Goal: Task Accomplishment & Management: Use online tool/utility

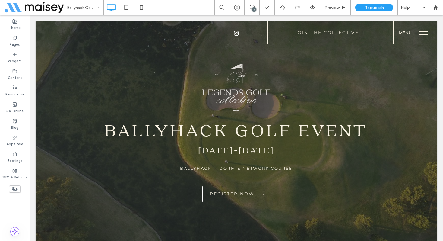
click at [425, 34] on span "menu" at bounding box center [423, 34] width 9 height 1
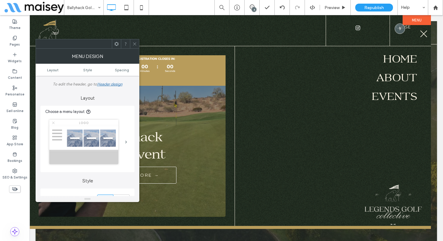
click at [425, 34] on button "menu" at bounding box center [424, 34] width 16 height 16
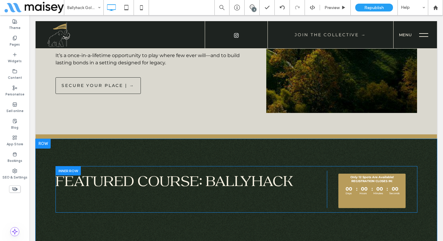
scroll to position [488, 0]
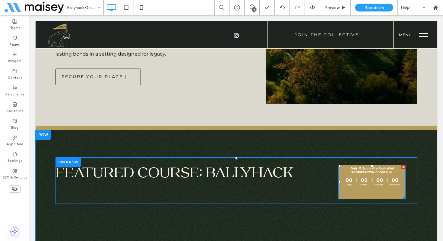
click at [404, 165] on div at bounding box center [404, 167] width 4 height 4
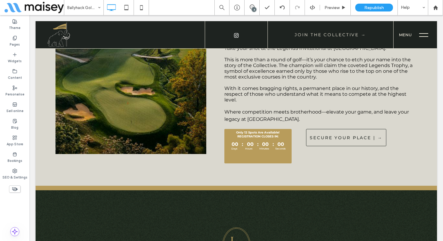
scroll to position [950, 0]
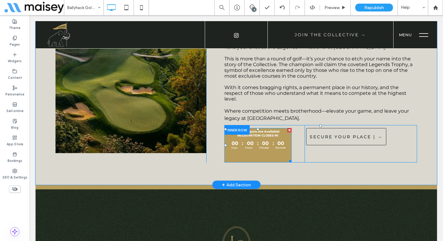
click at [289, 128] on div at bounding box center [289, 130] width 4 height 4
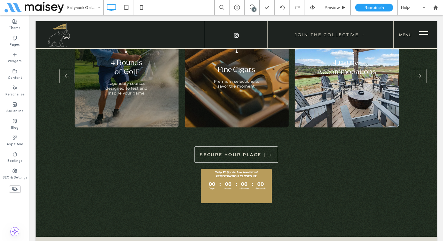
scroll to position [1344, 0]
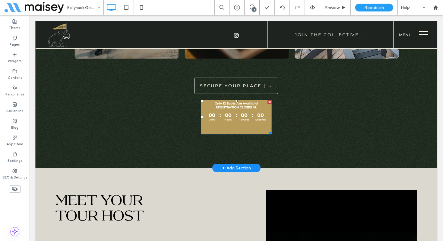
click at [269, 100] on div at bounding box center [270, 102] width 4 height 4
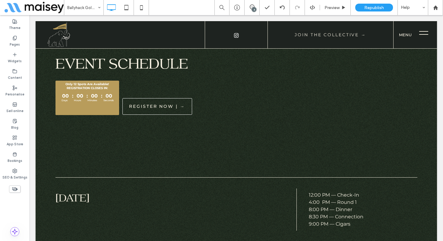
scroll to position [1717, 0]
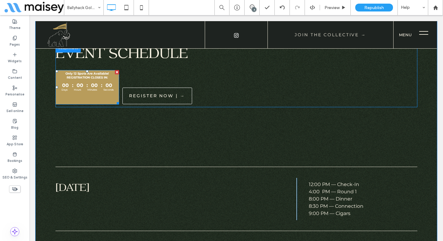
click at [117, 70] on div at bounding box center [117, 72] width 4 height 4
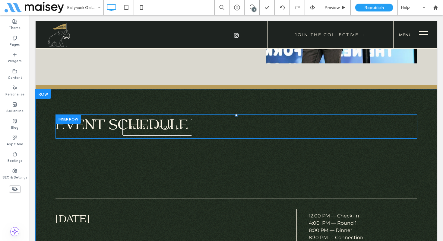
scroll to position [1645, 0]
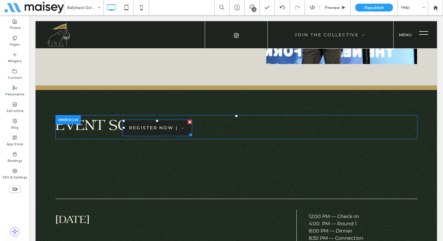
click at [190, 123] on div at bounding box center [190, 122] width 4 height 4
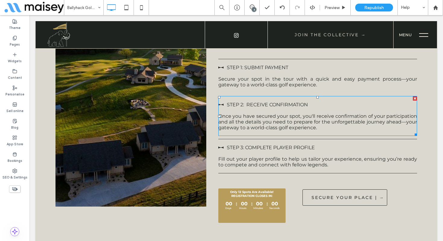
scroll to position [2523, 0]
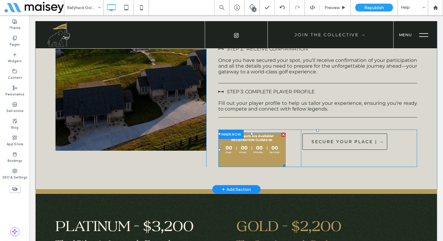
click at [283, 137] on div at bounding box center [283, 134] width 4 height 4
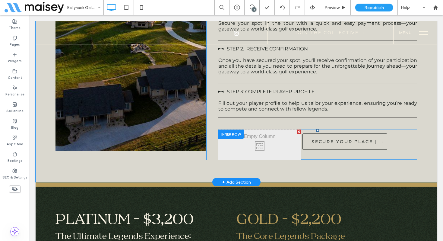
click at [299, 134] on div at bounding box center [299, 131] width 4 height 4
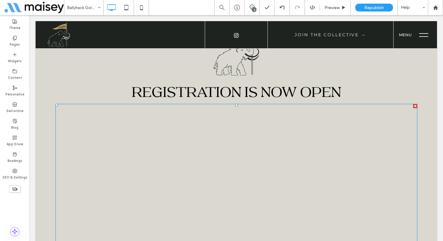
scroll to position [3029, 0]
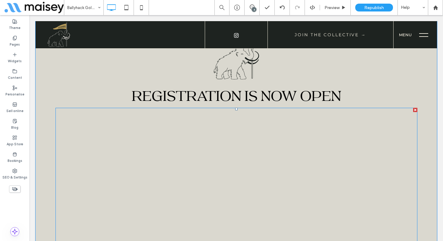
click at [415, 112] on div at bounding box center [415, 110] width 4 height 4
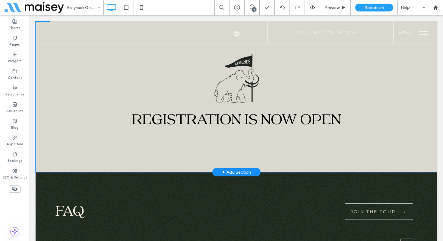
click at [307, 122] on div at bounding box center [221, 120] width 443 height 241
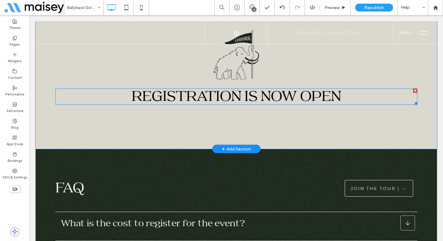
click at [317, 102] on span "STRATION IS NOW OPEN" at bounding box center [254, 96] width 174 height 19
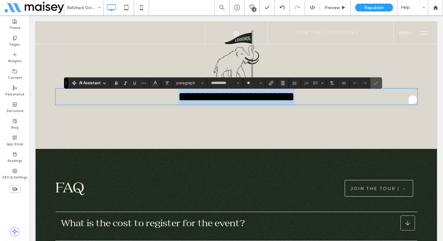
click at [295, 103] on span "**********" at bounding box center [236, 96] width 116 height 13
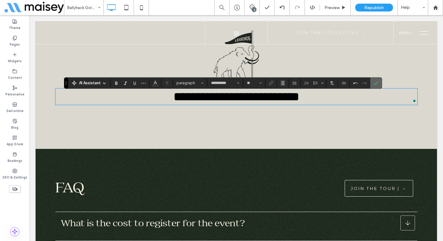
click at [378, 83] on icon "Confirm" at bounding box center [376, 83] width 5 height 5
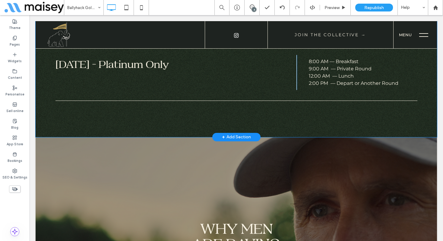
scroll to position [1779, 0]
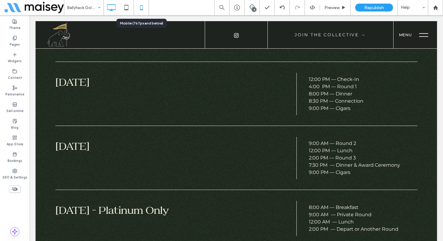
click at [143, 8] on icon at bounding box center [141, 8] width 12 height 12
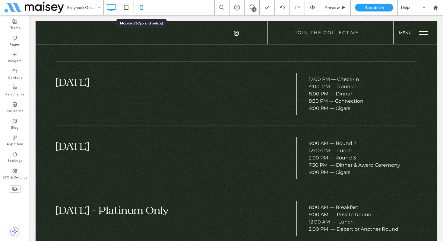
scroll to position [0, 0]
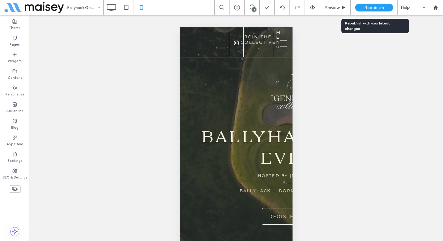
click at [378, 9] on span "Republish" at bounding box center [374, 7] width 20 height 5
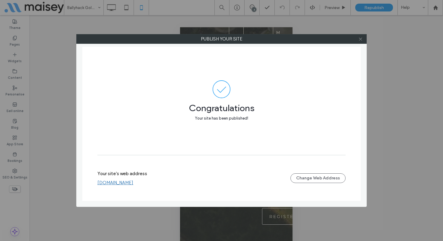
click at [360, 39] on use at bounding box center [360, 38] width 3 height 3
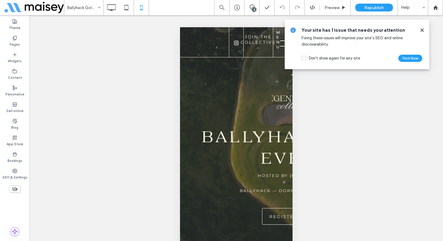
click at [423, 30] on use at bounding box center [422, 30] width 3 height 3
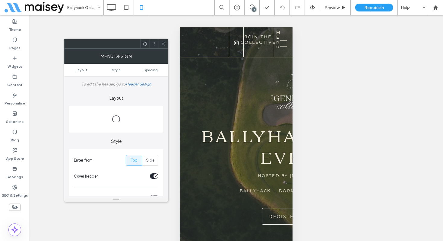
click at [166, 45] on div at bounding box center [163, 43] width 9 height 9
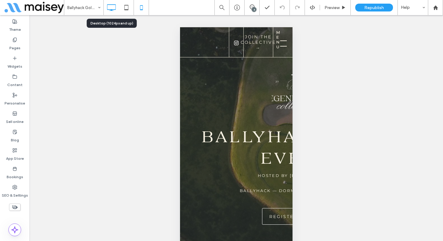
click at [115, 7] on icon at bounding box center [111, 8] width 12 height 12
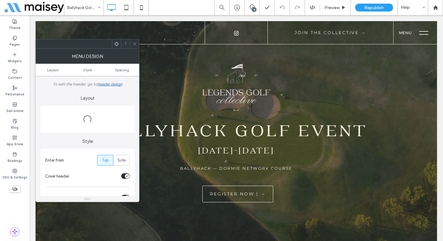
click at [134, 43] on icon at bounding box center [134, 44] width 5 height 5
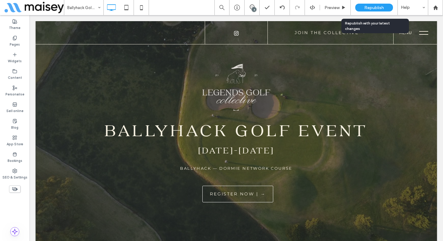
click at [368, 8] on span "Republish" at bounding box center [374, 7] width 20 height 5
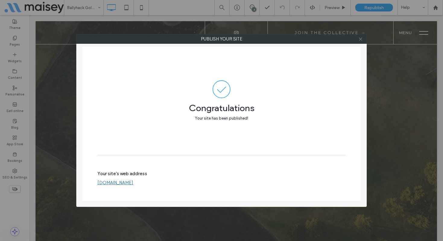
click at [359, 40] on icon at bounding box center [360, 39] width 5 height 5
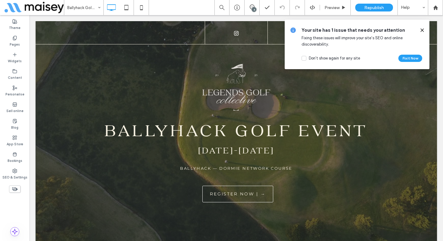
click at [422, 30] on use at bounding box center [422, 30] width 3 height 3
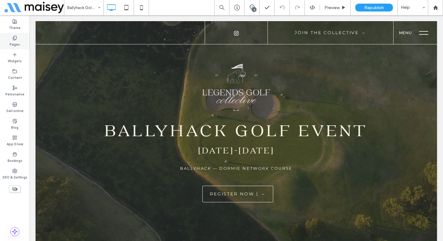
click at [19, 44] on label "Pages" at bounding box center [15, 43] width 10 height 7
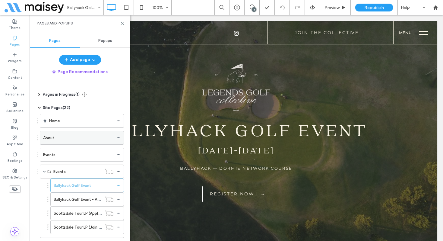
scroll to position [8, 0]
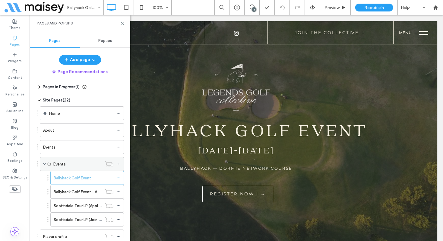
click at [44, 162] on span at bounding box center [44, 163] width 3 height 3
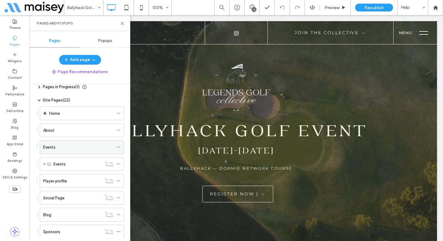
click at [61, 148] on div "Events" at bounding box center [78, 147] width 70 height 6
click at [123, 23] on icon at bounding box center [122, 23] width 5 height 5
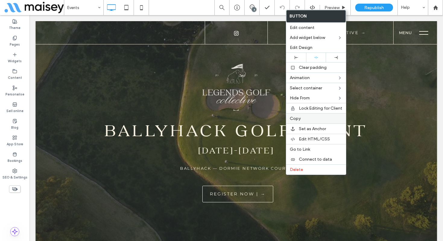
click at [301, 118] on label "Copy" at bounding box center [316, 118] width 52 height 5
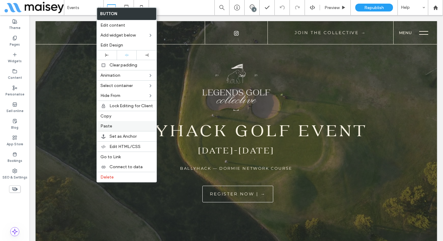
click at [119, 127] on label "Paste" at bounding box center [126, 125] width 52 height 5
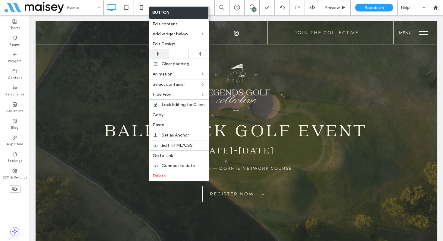
click at [159, 56] on div at bounding box center [159, 53] width 20 height 9
click at [174, 43] on span "Edit Design" at bounding box center [164, 43] width 23 height 5
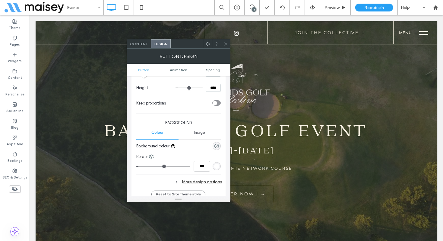
scroll to position [114, 0]
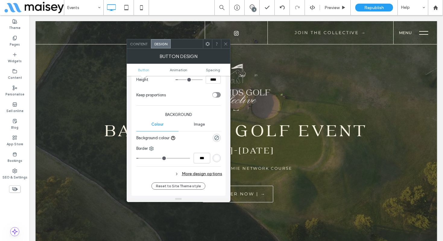
click at [217, 157] on div "rgb(255, 255, 255)" at bounding box center [216, 157] width 5 height 5
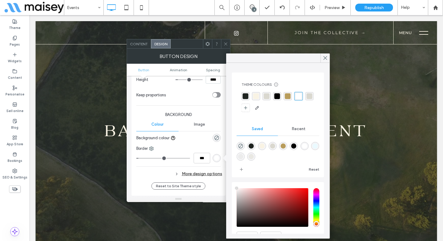
click at [277, 97] on div "rgba(0, 0, 0, 1)" at bounding box center [278, 96] width 6 height 6
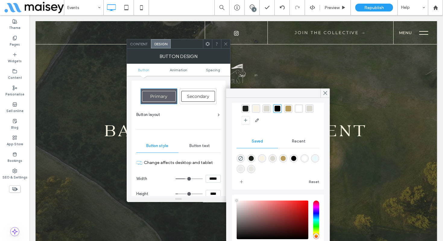
scroll to position [31, 0]
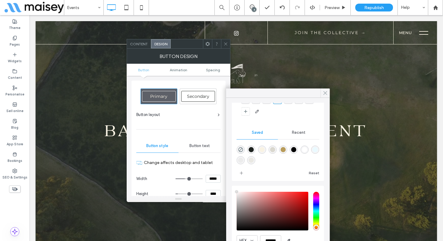
click at [324, 92] on use at bounding box center [325, 92] width 3 height 3
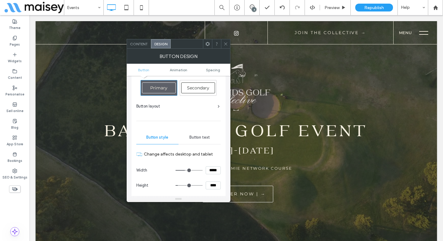
scroll to position [10, 0]
click at [202, 135] on span "Button text" at bounding box center [199, 136] width 21 height 5
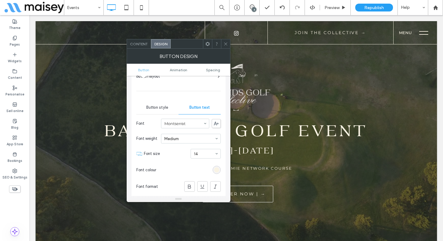
scroll to position [40, 0]
click at [217, 167] on div "rgb(249, 243, 228)" at bounding box center [216, 168] width 5 height 5
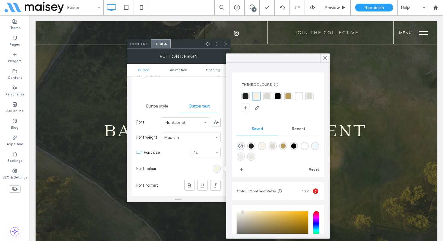
click at [293, 144] on div "rgba(0,0,0,1)" at bounding box center [293, 145] width 5 height 5
type input "*******"
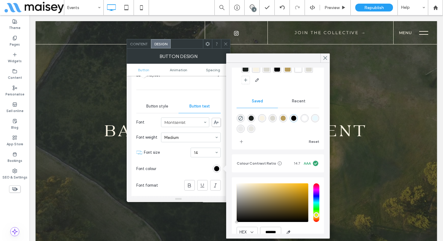
scroll to position [27, 0]
click at [227, 43] on icon at bounding box center [226, 44] width 5 height 5
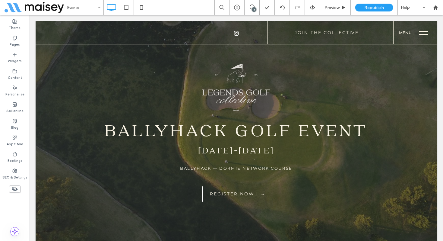
type input "**********"
type input "**"
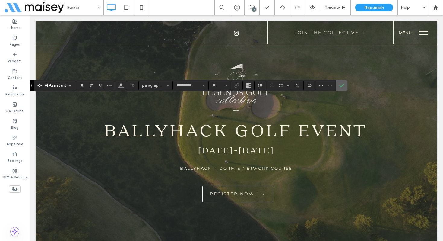
click at [341, 87] on use "Confirm" at bounding box center [342, 86] width 5 height 4
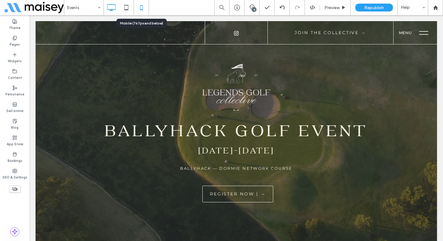
click at [142, 8] on icon at bounding box center [141, 8] width 12 height 12
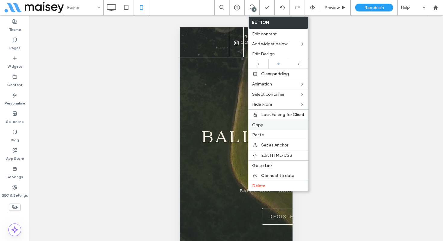
click at [263, 125] on label "Copy" at bounding box center [278, 124] width 52 height 5
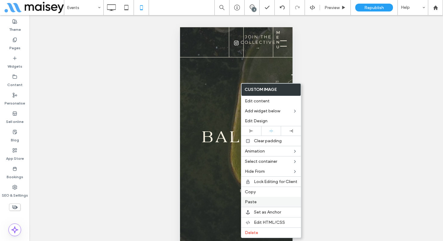
click at [256, 201] on span "Paste" at bounding box center [251, 201] width 12 height 5
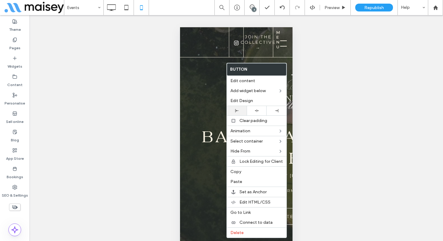
click at [241, 111] on div at bounding box center [237, 110] width 14 height 3
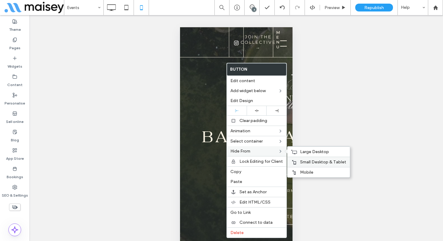
click at [308, 159] on div "Small Desktop & Tablet" at bounding box center [318, 162] width 62 height 10
click at [299, 151] on div "Large Desktop" at bounding box center [318, 151] width 62 height 10
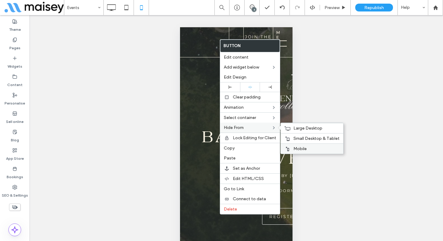
click at [297, 145] on div "Mobile" at bounding box center [312, 148] width 62 height 10
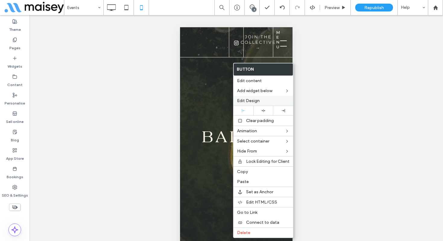
click at [257, 102] on span "Edit Design" at bounding box center [248, 100] width 23 height 5
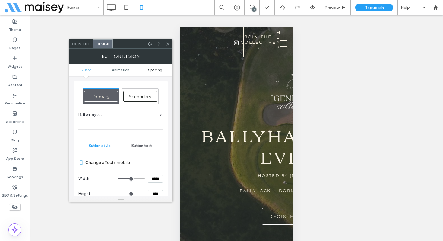
click at [154, 71] on span "Spacing" at bounding box center [155, 70] width 14 height 5
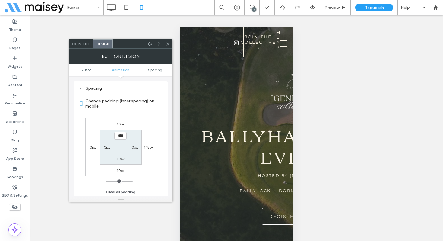
scroll to position [279, 0]
click at [122, 125] on label "10px" at bounding box center [121, 123] width 8 height 5
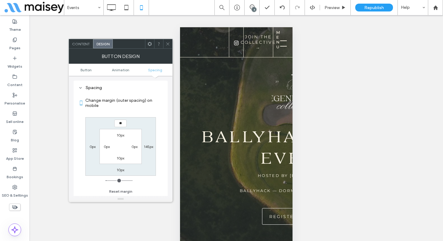
type input "**"
type input "****"
click at [119, 169] on label "10px" at bounding box center [121, 169] width 8 height 5
type input "**"
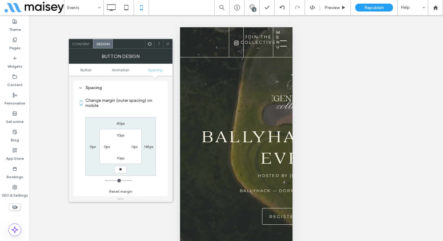
type input "**"
type input "****"
click at [167, 43] on icon at bounding box center [168, 44] width 5 height 5
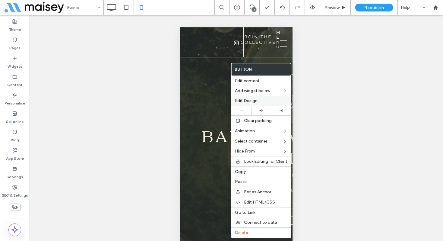
click at [263, 100] on label "Edit Design" at bounding box center [261, 100] width 52 height 5
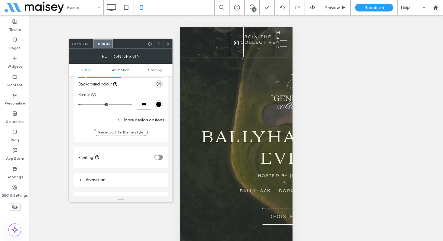
scroll to position [168, 0]
click at [119, 120] on icon at bounding box center [119, 120] width 4 height 4
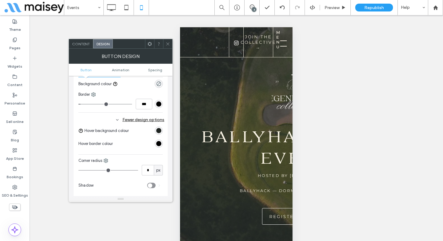
scroll to position [175, 0]
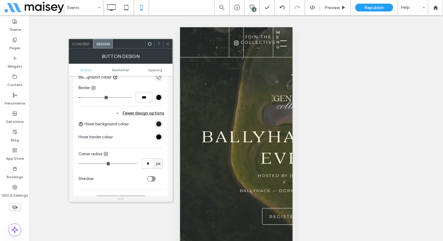
click at [159, 122] on div "rgb(30, 35, 32)" at bounding box center [158, 123] width 5 height 5
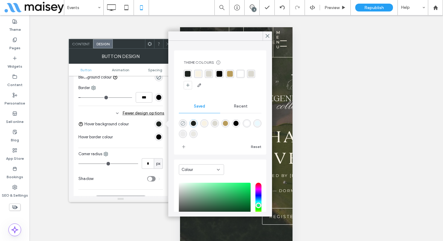
click at [183, 122] on use "rgba(0,0,0,0)" at bounding box center [183, 123] width 5 height 5
type input "*******"
type input "*"
type input "**"
click at [113, 115] on div "Fewer design options" at bounding box center [121, 113] width 86 height 8
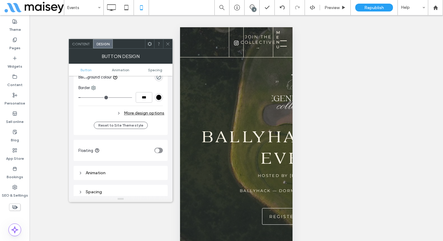
click at [168, 40] on span at bounding box center [168, 43] width 5 height 9
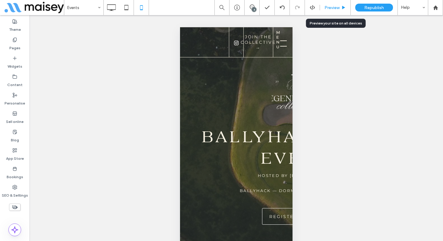
click at [329, 10] on span "Preview" at bounding box center [332, 7] width 15 height 5
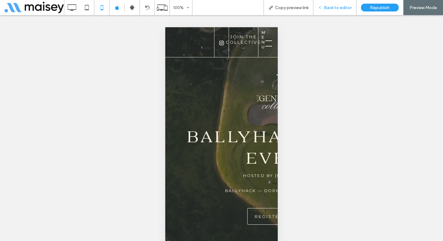
click at [329, 9] on span "Back to editor" at bounding box center [338, 7] width 28 height 5
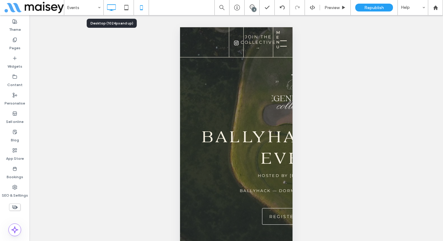
click at [115, 9] on use at bounding box center [111, 7] width 9 height 7
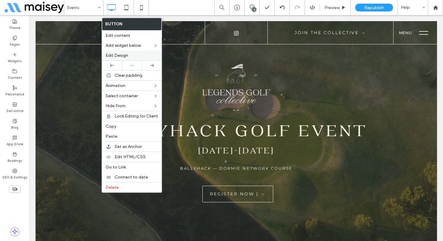
click at [126, 54] on span "Edit Design" at bounding box center [117, 55] width 23 height 5
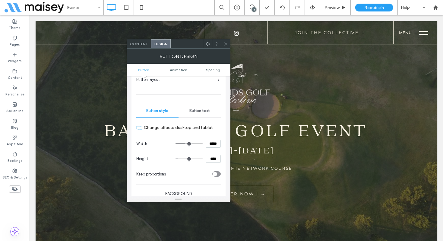
scroll to position [21, 0]
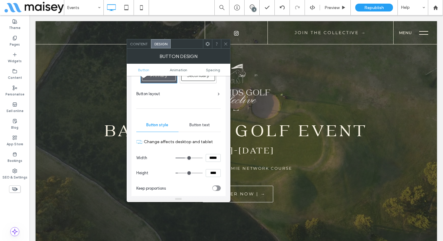
click at [198, 126] on span "Button text" at bounding box center [199, 124] width 21 height 5
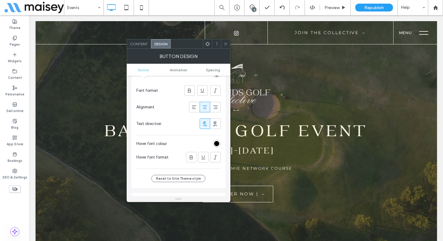
scroll to position [144, 0]
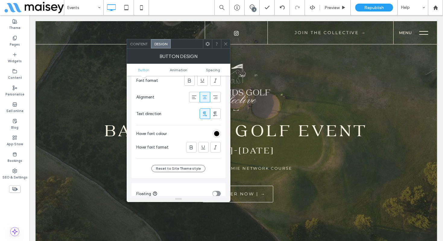
click at [216, 134] on div "rgb(0, 0, 0)" at bounding box center [216, 133] width 5 height 5
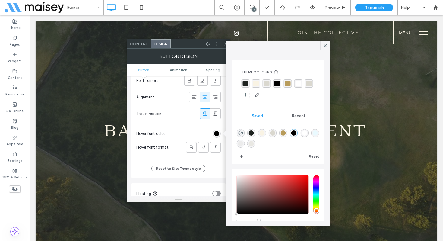
click at [262, 131] on div "rgba(249,243,228,1)" at bounding box center [261, 132] width 5 height 5
type input "*******"
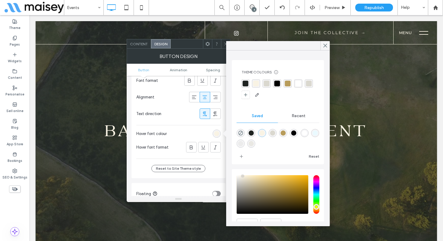
click at [223, 43] on div at bounding box center [225, 43] width 9 height 9
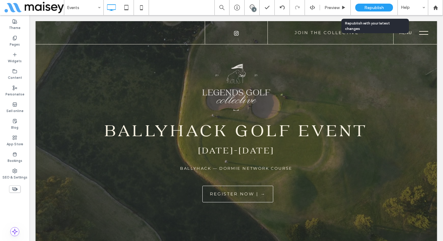
click at [370, 6] on span "Republish" at bounding box center [374, 7] width 20 height 5
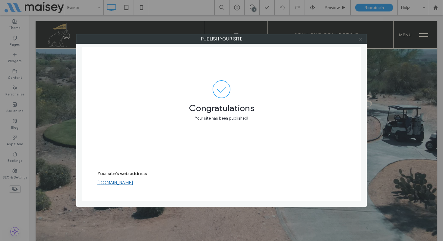
scroll to position [296, 0]
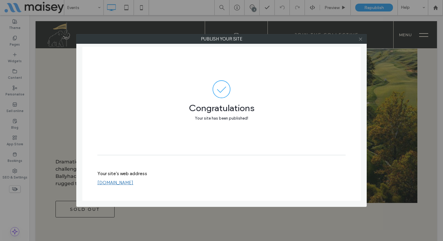
click at [360, 40] on icon at bounding box center [360, 39] width 5 height 5
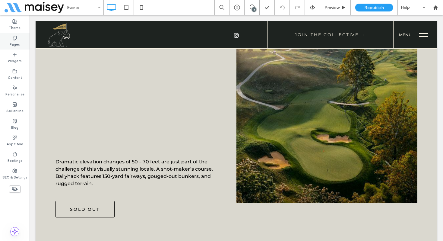
click at [11, 41] on label "Pages" at bounding box center [15, 43] width 10 height 7
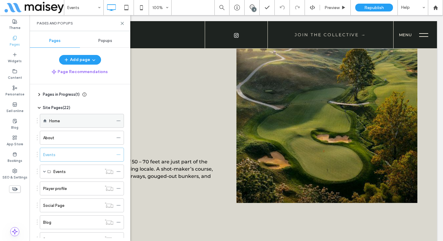
click at [64, 121] on div "Home" at bounding box center [81, 121] width 64 height 6
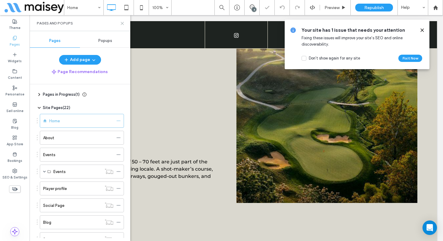
click at [123, 24] on use at bounding box center [122, 23] width 3 height 3
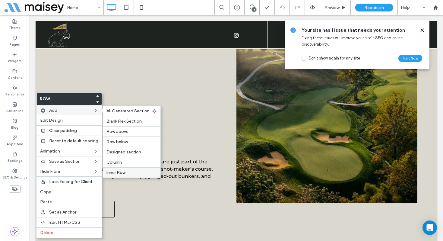
click at [119, 171] on span "Inner Row" at bounding box center [115, 172] width 19 height 5
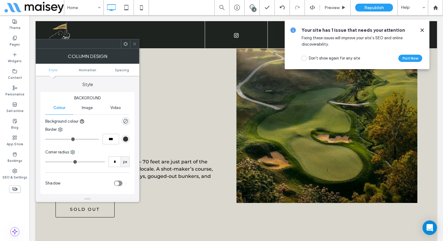
click at [137, 44] on div at bounding box center [134, 43] width 9 height 9
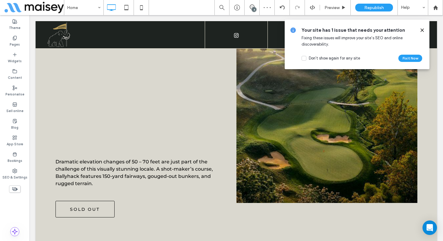
click at [422, 29] on div at bounding box center [221, 120] width 443 height 241
click at [423, 30] on use at bounding box center [422, 30] width 3 height 3
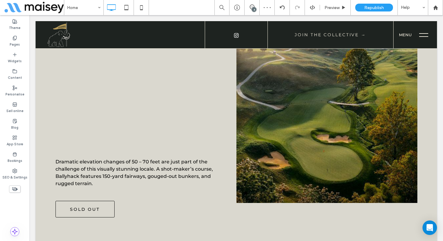
click at [368, 121] on div at bounding box center [221, 120] width 443 height 241
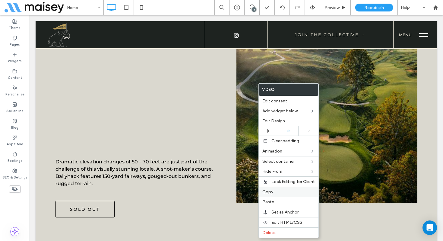
click at [271, 190] on span "Copy" at bounding box center [267, 191] width 11 height 5
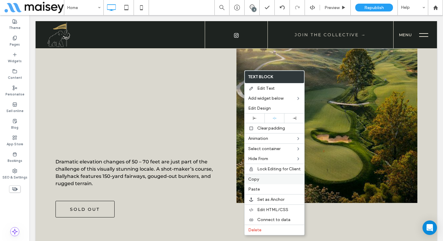
click at [257, 179] on span "Copy" at bounding box center [253, 178] width 11 height 5
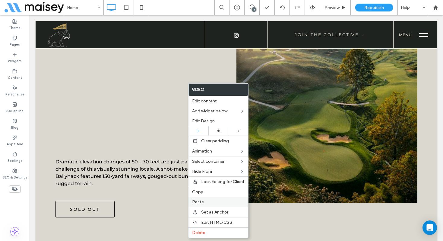
click at [205, 199] on label "Paste" at bounding box center [218, 201] width 52 height 5
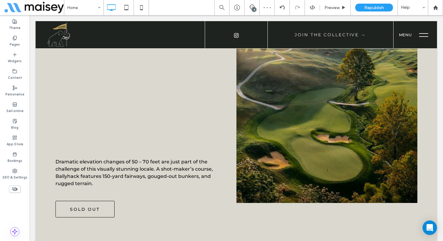
type input "**********"
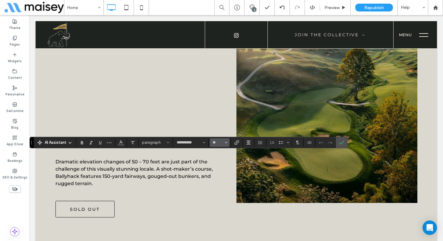
click at [224, 143] on button "**" at bounding box center [220, 142] width 20 height 8
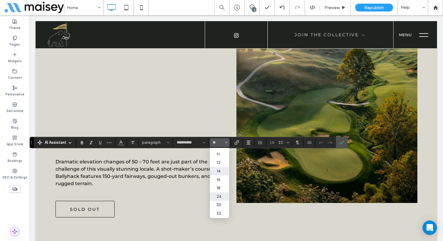
scroll to position [24, 0]
click at [220, 190] on label "18" at bounding box center [219, 187] width 19 height 8
type input "**"
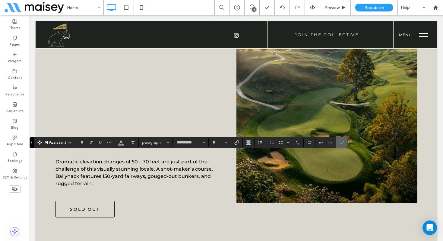
click at [342, 144] on icon "Confirm" at bounding box center [341, 142] width 5 height 5
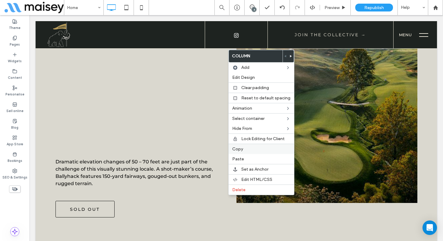
click at [240, 149] on span "Copy" at bounding box center [237, 148] width 11 height 5
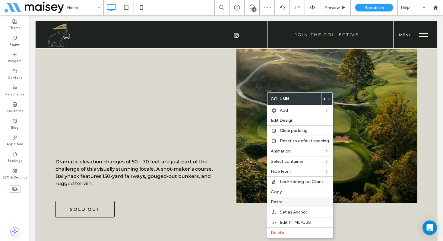
click at [285, 200] on label "Paste" at bounding box center [300, 201] width 58 height 5
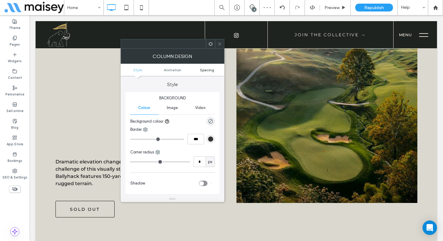
click at [207, 69] on span "Spacing" at bounding box center [207, 70] width 14 height 5
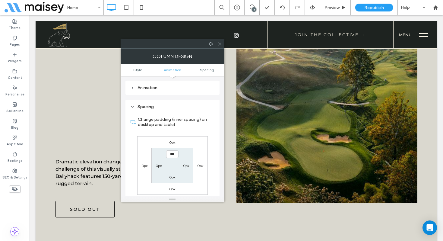
scroll to position [137, 0]
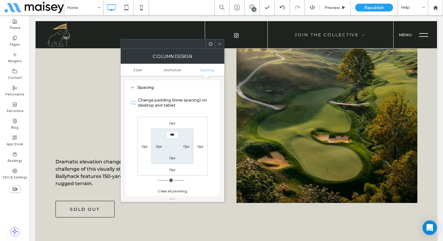
click at [158, 146] on label "0px" at bounding box center [159, 146] width 6 height 5
type input "*"
type input "***"
click at [186, 145] on label "0px" at bounding box center [186, 146] width 6 height 5
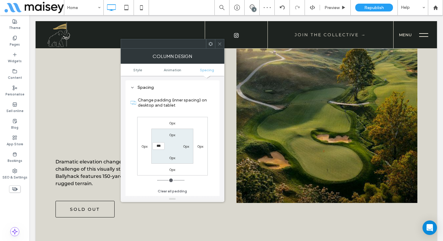
type input "*"
type input "***"
click at [219, 43] on icon at bounding box center [219, 44] width 5 height 5
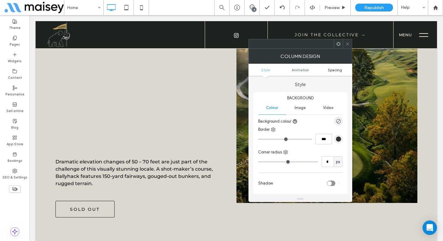
click at [336, 68] on span "Spacing" at bounding box center [335, 70] width 14 height 5
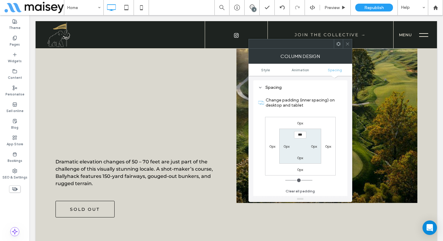
click at [316, 147] on label "0px" at bounding box center [314, 146] width 6 height 5
type input "*"
type input "***"
click at [286, 144] on div "0px" at bounding box center [287, 146] width 6 height 6
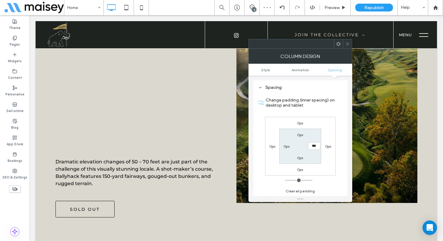
click at [286, 145] on label "0px" at bounding box center [287, 146] width 6 height 5
type input "*"
type input "***"
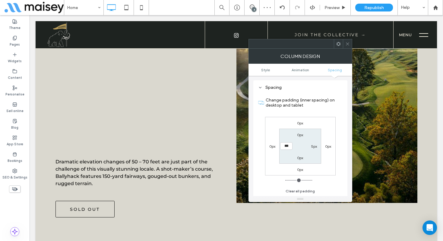
click at [350, 42] on icon at bounding box center [347, 44] width 5 height 5
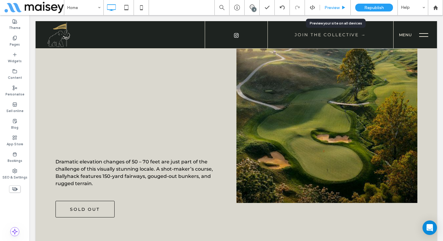
click at [338, 7] on span "Preview" at bounding box center [332, 7] width 15 height 5
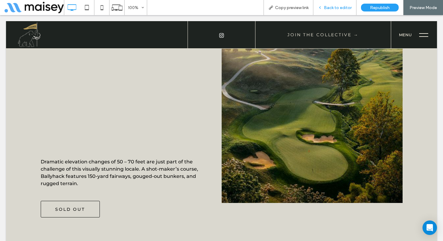
click at [330, 9] on span "Back to editor" at bounding box center [338, 7] width 28 height 5
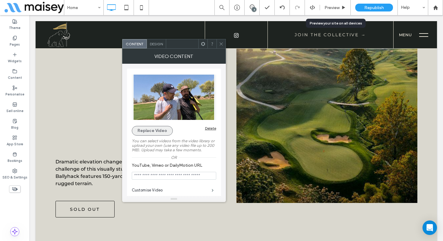
click at [156, 131] on button "Replace Video" at bounding box center [152, 131] width 41 height 10
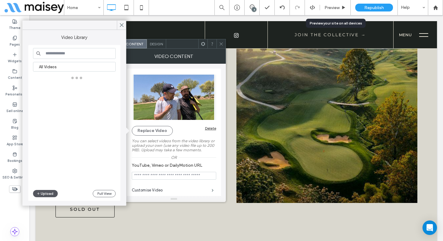
click at [48, 195] on button "Upload" at bounding box center [45, 193] width 25 height 7
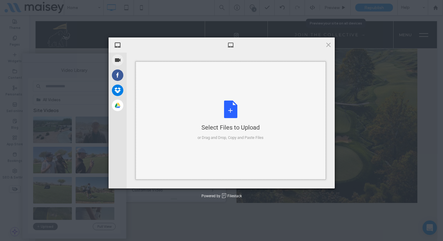
click at [227, 109] on div "Select Files to Upload or Drag and Drop, Copy and Paste Files" at bounding box center [231, 120] width 66 height 40
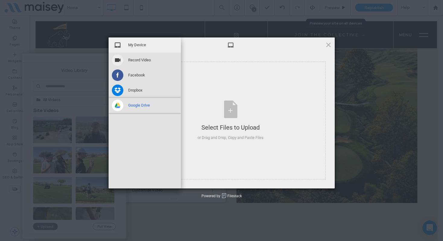
click at [119, 106] on span at bounding box center [117, 105] width 11 height 11
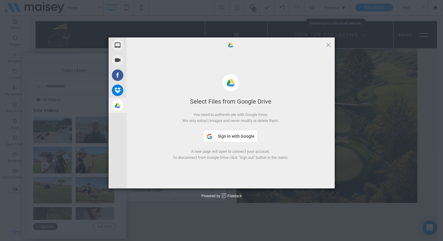
click at [234, 137] on span "Sign in with Google" at bounding box center [236, 136] width 37 height 5
click at [329, 46] on span at bounding box center [328, 44] width 7 height 7
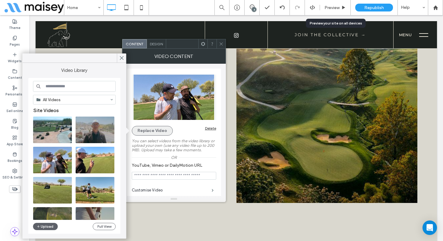
click at [148, 129] on button "Replace Video" at bounding box center [152, 131] width 41 height 10
click at [122, 61] on span at bounding box center [121, 57] width 5 height 9
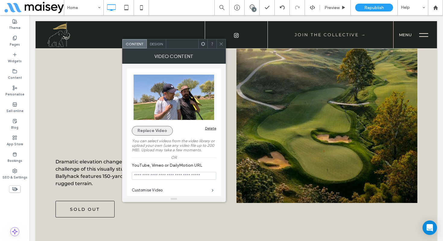
click at [162, 133] on button "Replace Video" at bounding box center [152, 131] width 41 height 10
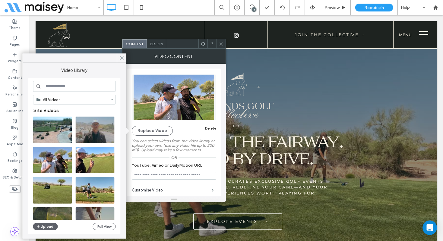
scroll to position [1461, 0]
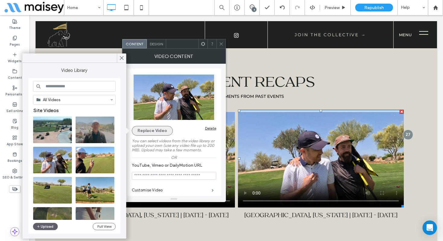
click at [154, 129] on button "Replace Video" at bounding box center [152, 131] width 41 height 10
click at [122, 58] on icon at bounding box center [121, 57] width 5 height 5
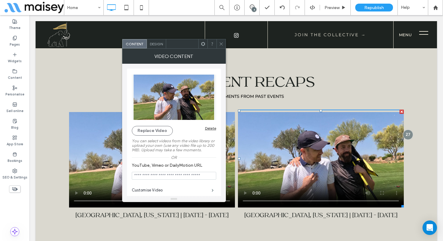
click at [221, 42] on icon at bounding box center [221, 44] width 5 height 5
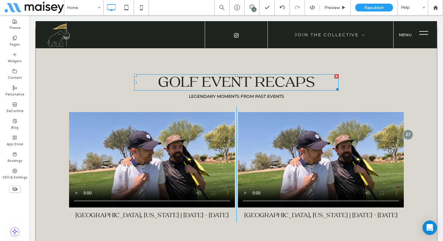
click at [194, 82] on span "Golf event recaps" at bounding box center [236, 82] width 157 height 19
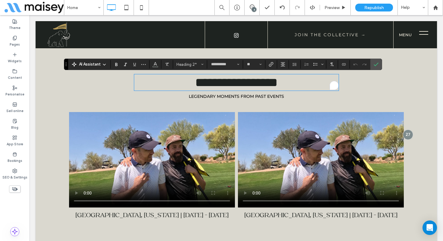
click at [195, 82] on span "**********" at bounding box center [236, 82] width 83 height 13
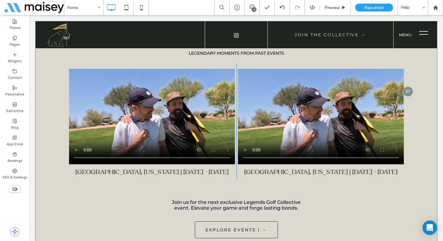
scroll to position [1505, 0]
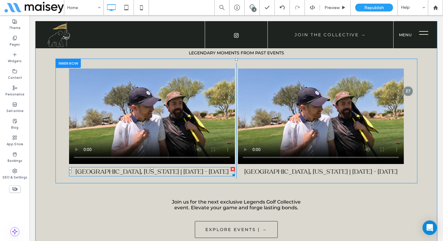
click at [167, 174] on span "[GEOGRAPHIC_DATA], [US_STATE] | [DATE] - [DATE]" at bounding box center [151, 171] width 153 height 8
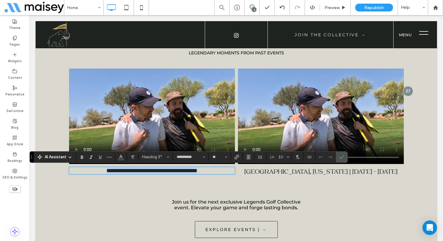
click at [146, 173] on span "**********" at bounding box center [151, 170] width 91 height 5
drag, startPoint x: 146, startPoint y: 174, endPoint x: 89, endPoint y: 172, distance: 57.0
click at [89, 172] on h3 "**********" at bounding box center [152, 170] width 166 height 6
drag, startPoint x: 149, startPoint y: 171, endPoint x: 192, endPoint y: 170, distance: 43.1
click at [192, 170] on span "**********" at bounding box center [152, 170] width 87 height 5
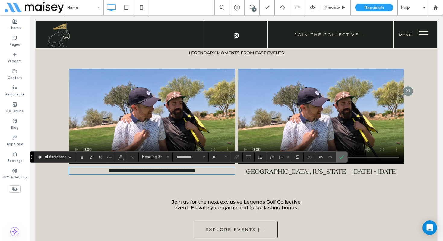
click at [342, 159] on span "Confirm" at bounding box center [341, 157] width 5 height 10
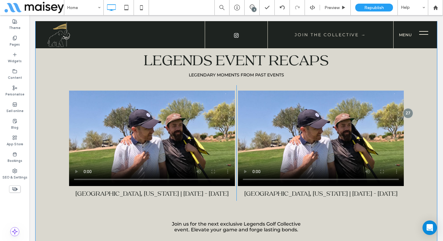
scroll to position [1482, 0]
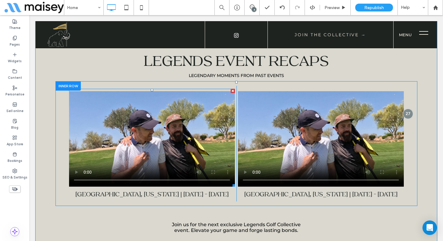
click at [180, 145] on span at bounding box center [152, 138] width 166 height 98
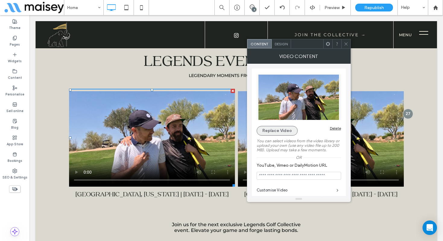
click at [283, 129] on button "Replace Video" at bounding box center [277, 131] width 41 height 10
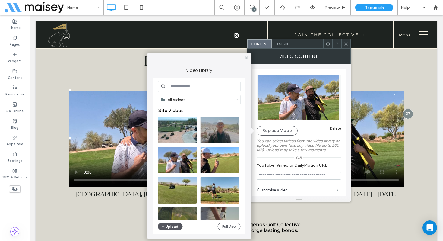
click at [171, 225] on button "Upload" at bounding box center [170, 226] width 25 height 7
click at [171, 228] on button "Upload" at bounding box center [170, 226] width 25 height 7
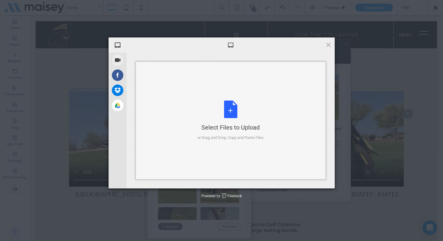
click at [233, 106] on div "Select Files to Upload or Drag and Drop, Copy and Paste Files" at bounding box center [231, 120] width 66 height 40
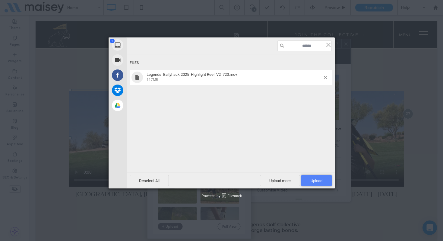
click at [323, 181] on span "Upload 1" at bounding box center [316, 180] width 30 height 11
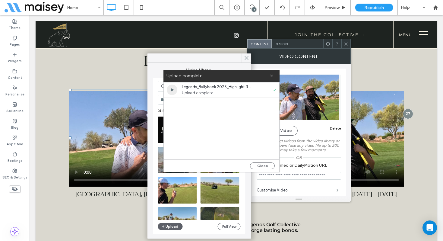
click at [229, 94] on span "Upload complete" at bounding box center [216, 93] width 69 height 6
click at [273, 78] on icon at bounding box center [272, 76] width 4 height 4
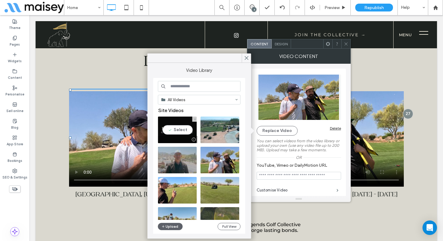
click at [176, 129] on video at bounding box center [177, 129] width 39 height 27
type input "**********"
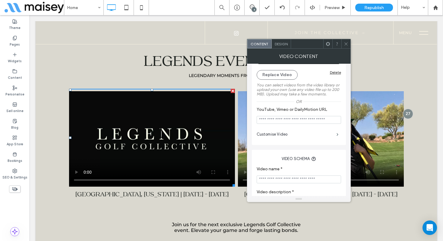
scroll to position [56, 0]
click at [337, 135] on span at bounding box center [338, 133] width 2 height 3
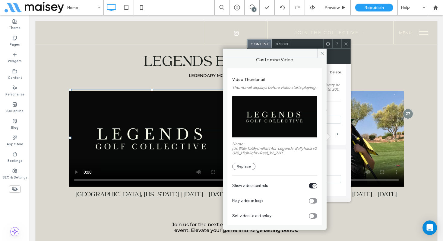
scroll to position [10, 0]
click at [250, 170] on button "Replace" at bounding box center [243, 166] width 23 height 7
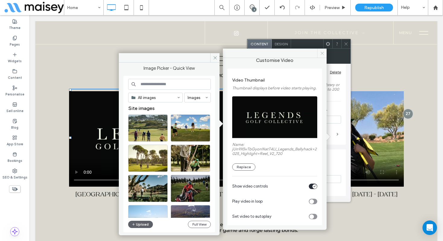
click at [322, 53] on use at bounding box center [322, 53] width 3 height 3
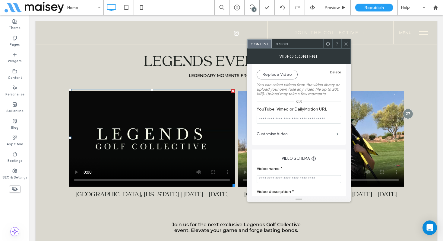
click at [349, 44] on div at bounding box center [345, 43] width 9 height 9
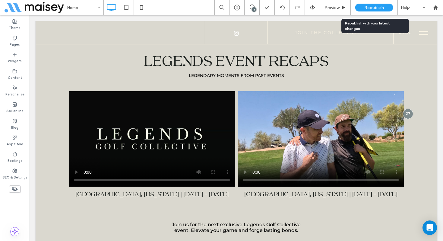
click at [370, 8] on span "Republish" at bounding box center [374, 7] width 20 height 5
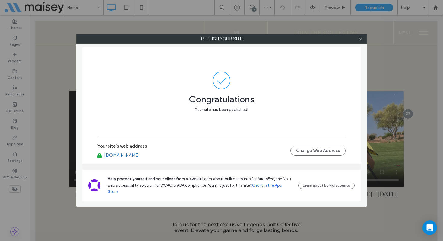
click at [358, 40] on div at bounding box center [360, 38] width 9 height 9
click at [360, 40] on icon at bounding box center [360, 39] width 5 height 5
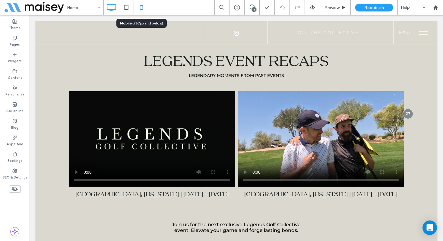
click at [139, 9] on icon at bounding box center [141, 8] width 12 height 12
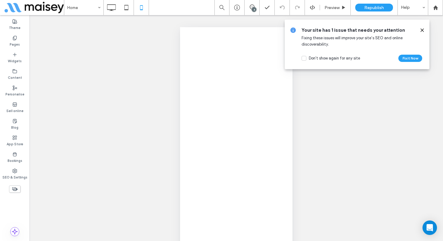
scroll to position [0, 0]
click at [423, 30] on body ".wqwq-1{fill:#231f20;} .cls-1q, .cls-2q { fill-rule: evenodd; } .cls-2q { fill:…" at bounding box center [221, 120] width 443 height 241
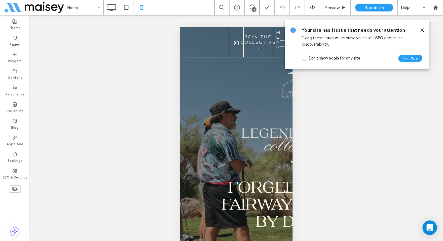
click at [421, 30] on use at bounding box center [422, 30] width 3 height 3
